Goal: Transaction & Acquisition: Purchase product/service

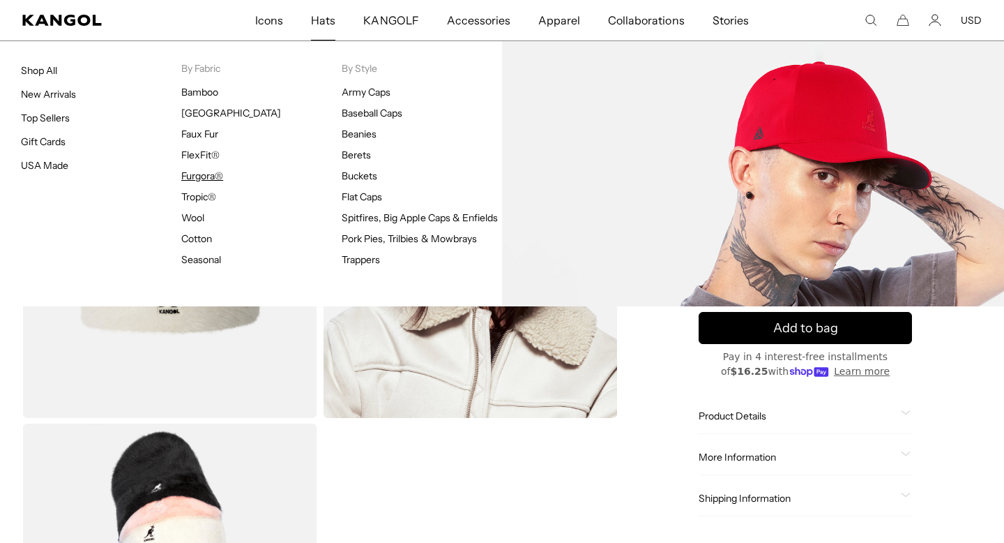
scroll to position [0, 287]
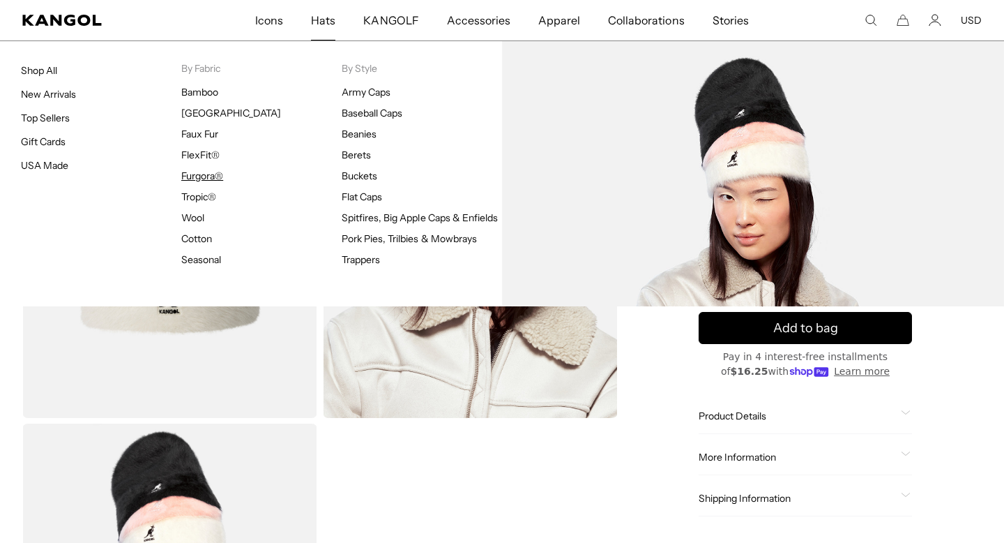
click at [199, 172] on link "Furgora®" at bounding box center [202, 175] width 42 height 13
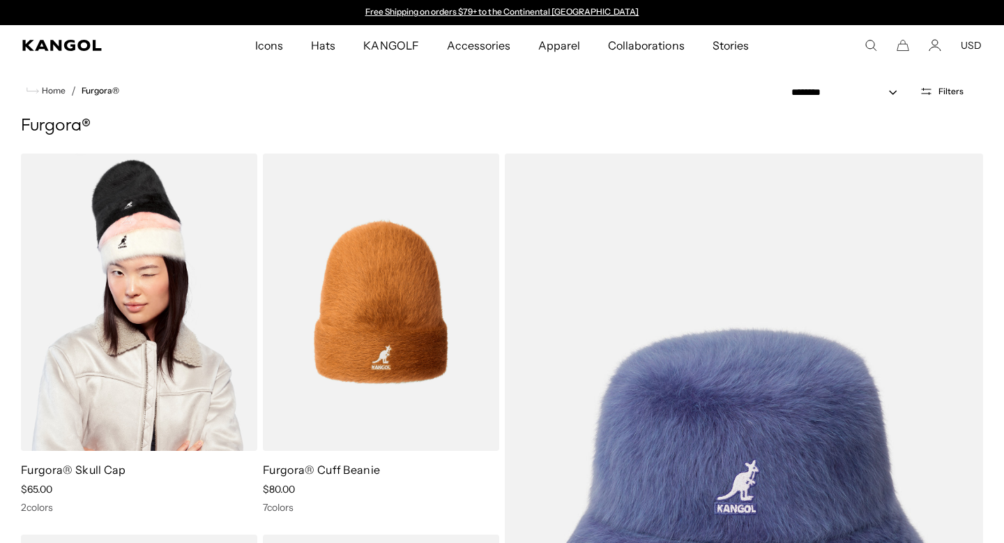
click at [167, 340] on img at bounding box center [139, 301] width 236 height 297
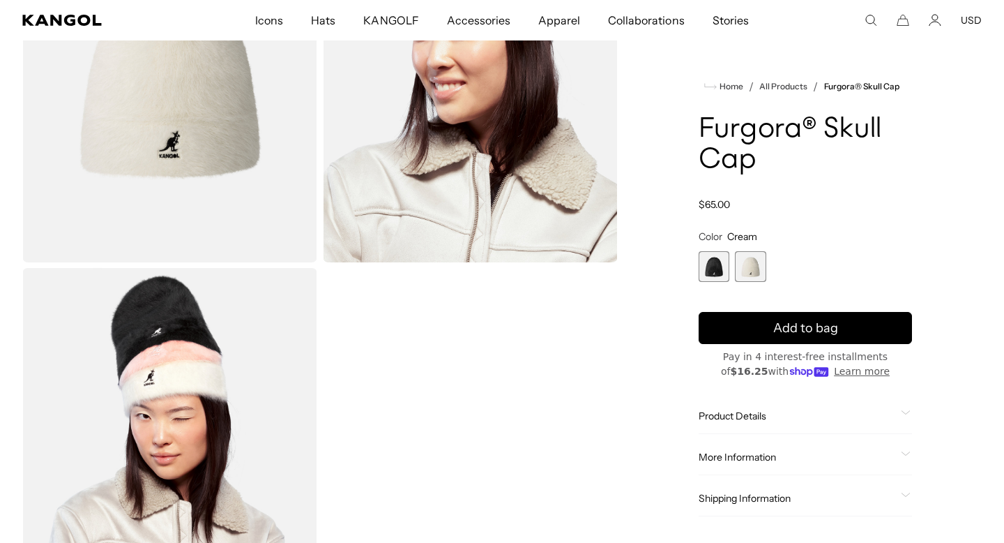
scroll to position [0, 287]
click at [754, 416] on span "Product Details" at bounding box center [797, 415] width 197 height 13
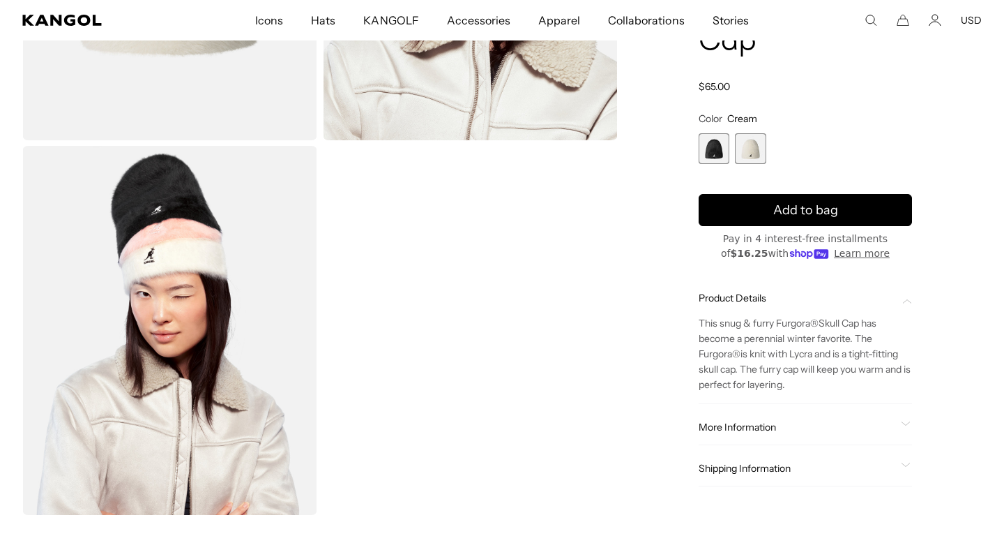
click at [771, 299] on span "Product Details" at bounding box center [797, 298] width 197 height 13
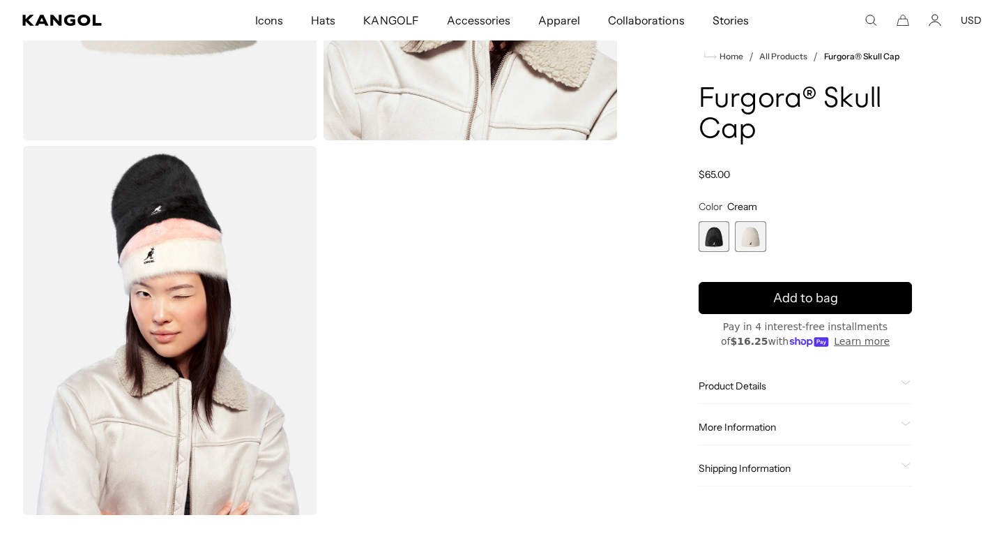
click at [758, 381] on span "Product Details" at bounding box center [797, 386] width 197 height 13
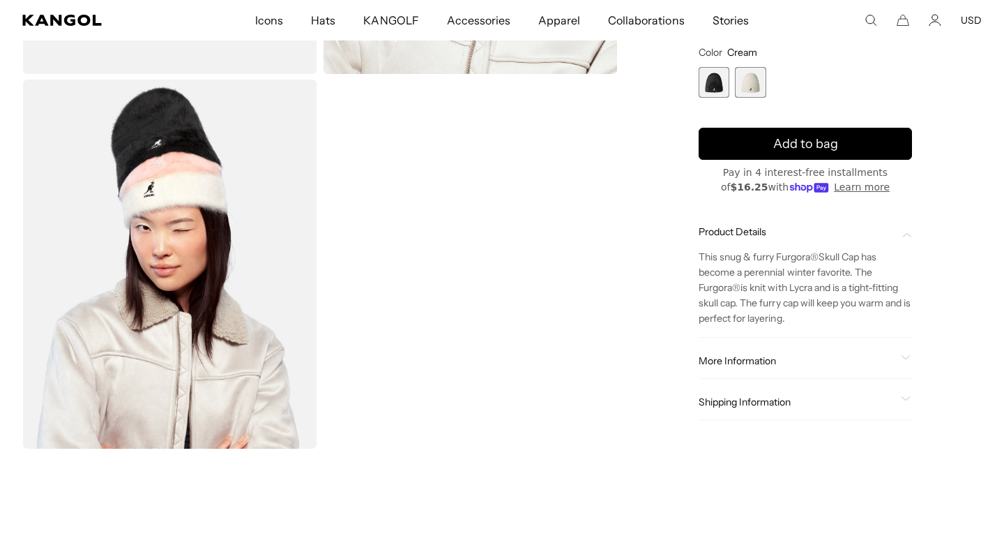
scroll to position [0, 0]
click at [757, 377] on div "More Information Style ID K3019ST Shape Pull-Ons Fabrication Furgora Material 7…" at bounding box center [805, 362] width 213 height 36
click at [757, 363] on span "More Information" at bounding box center [797, 361] width 197 height 13
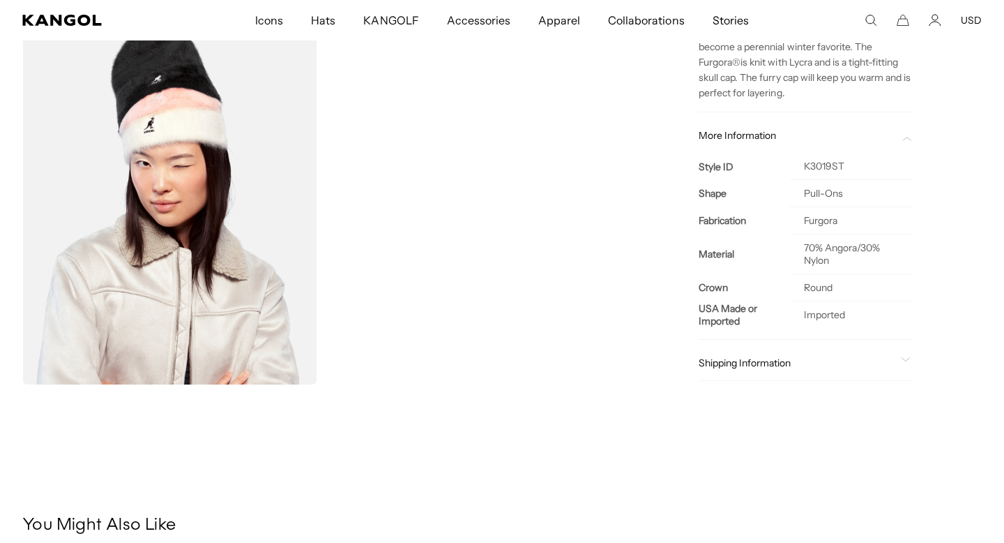
scroll to position [0, 287]
click at [874, 135] on span "More Information" at bounding box center [797, 135] width 197 height 13
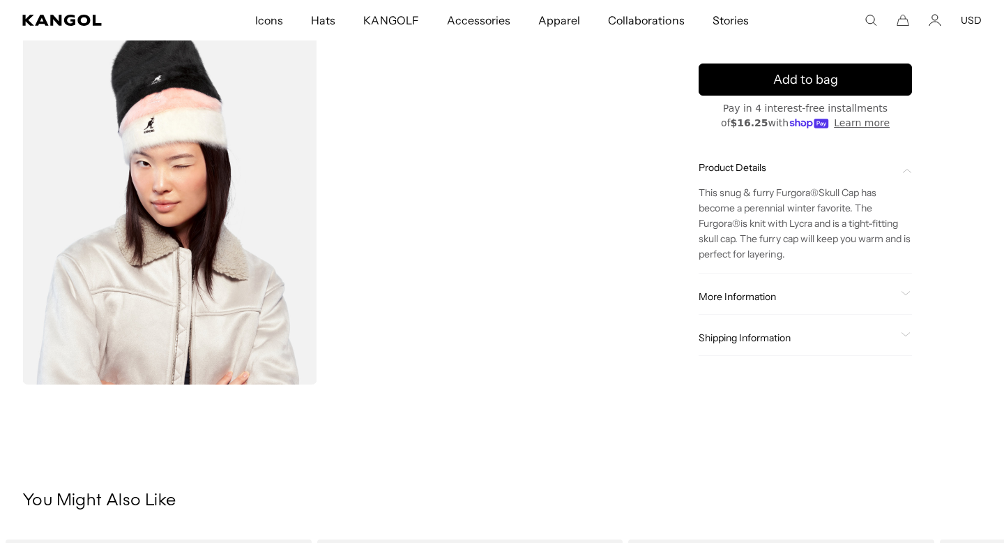
scroll to position [295, 0]
